Goal: Task Accomplishment & Management: Complete application form

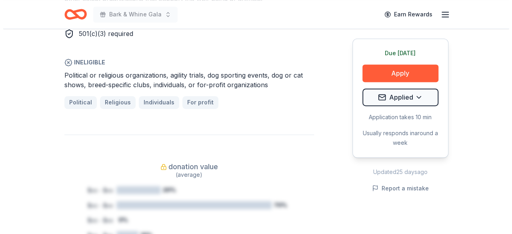
scroll to position [582, 0]
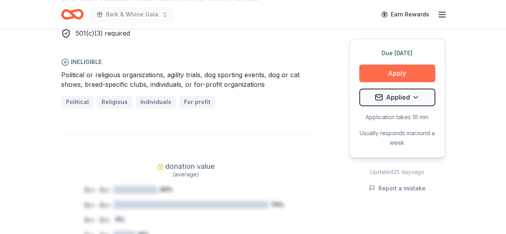
click at [404, 72] on button "Apply" at bounding box center [397, 73] width 76 height 18
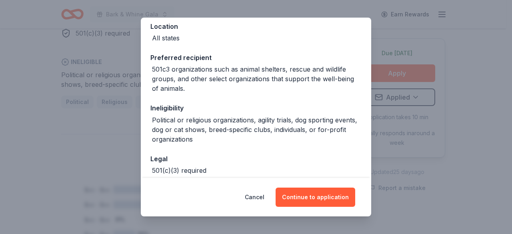
scroll to position [94, 0]
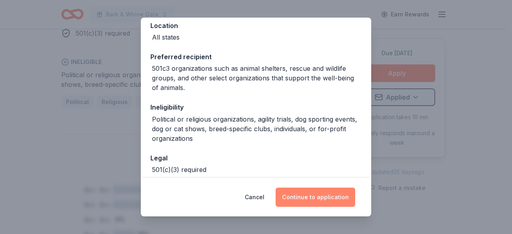
click at [302, 204] on button "Continue to application" at bounding box center [315, 196] width 80 height 19
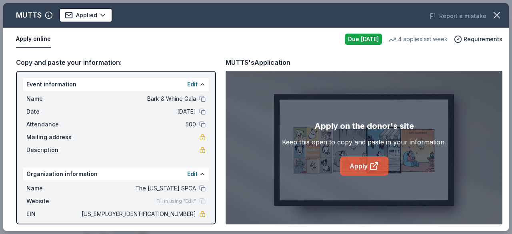
click at [360, 168] on link "Apply" at bounding box center [364, 165] width 48 height 19
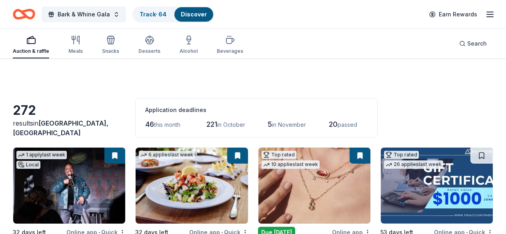
scroll to position [8284, 0]
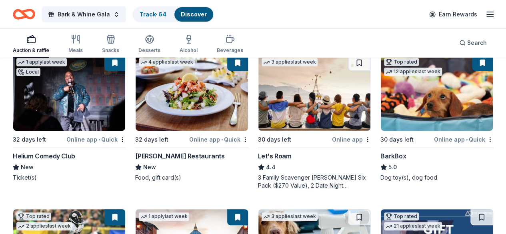
scroll to position [93, 0]
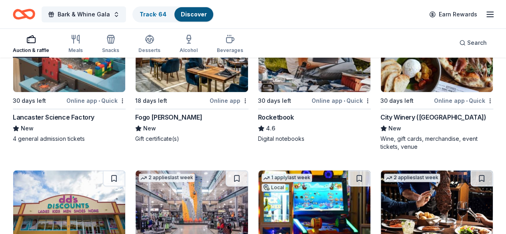
scroll to position [3154, 0]
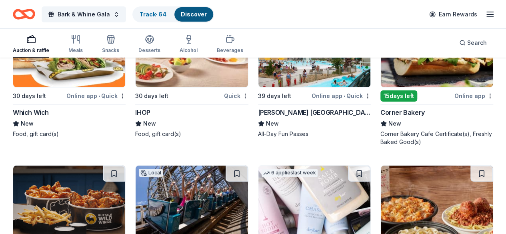
scroll to position [6059, 0]
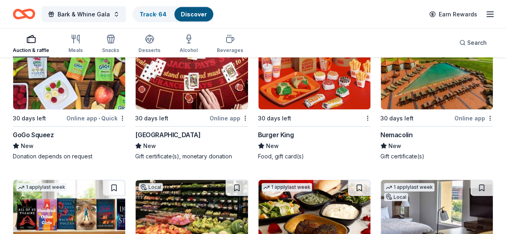
scroll to position [6976, 0]
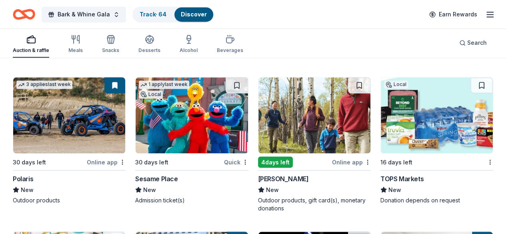
scroll to position [8300, 0]
